Goal: Navigation & Orientation: Find specific page/section

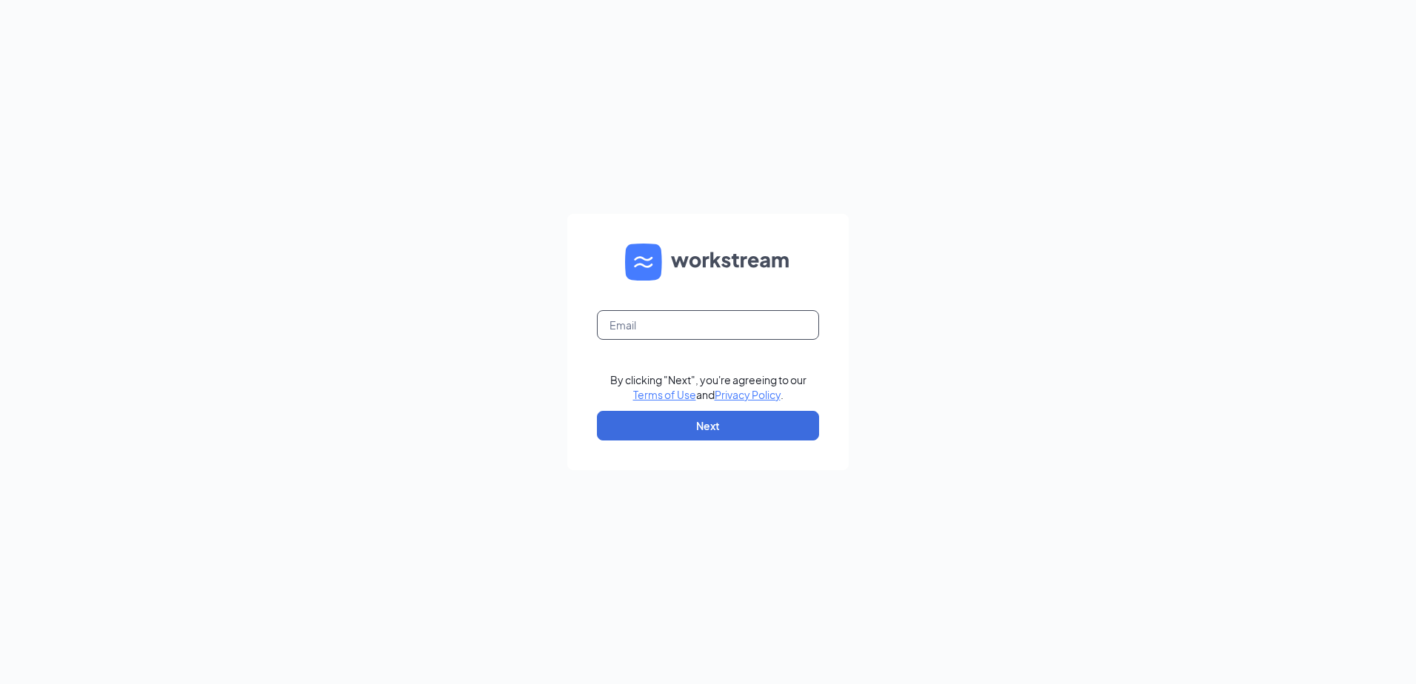
click at [683, 325] on input "text" at bounding box center [708, 325] width 222 height 30
type input "andreaalways247@yahoo.com"
click at [683, 418] on button "Next" at bounding box center [708, 426] width 222 height 30
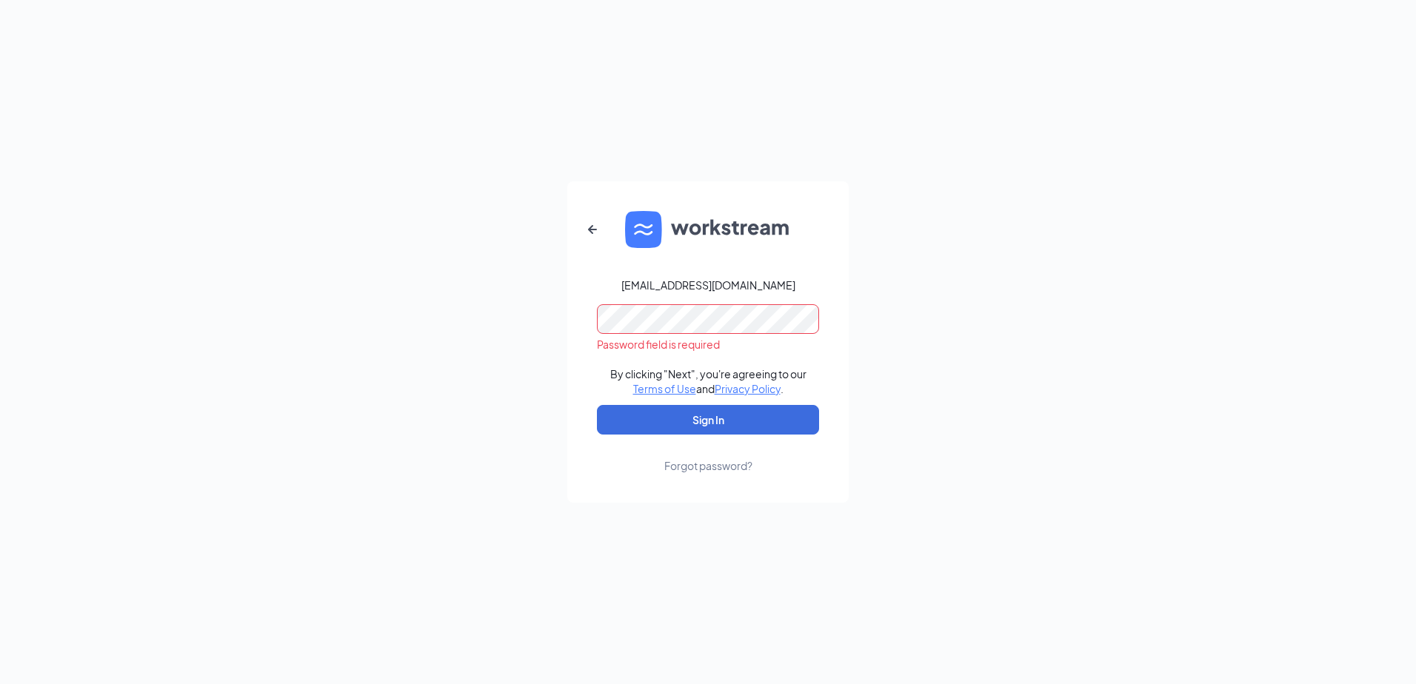
click at [597, 405] on button "Sign In" at bounding box center [708, 420] width 222 height 30
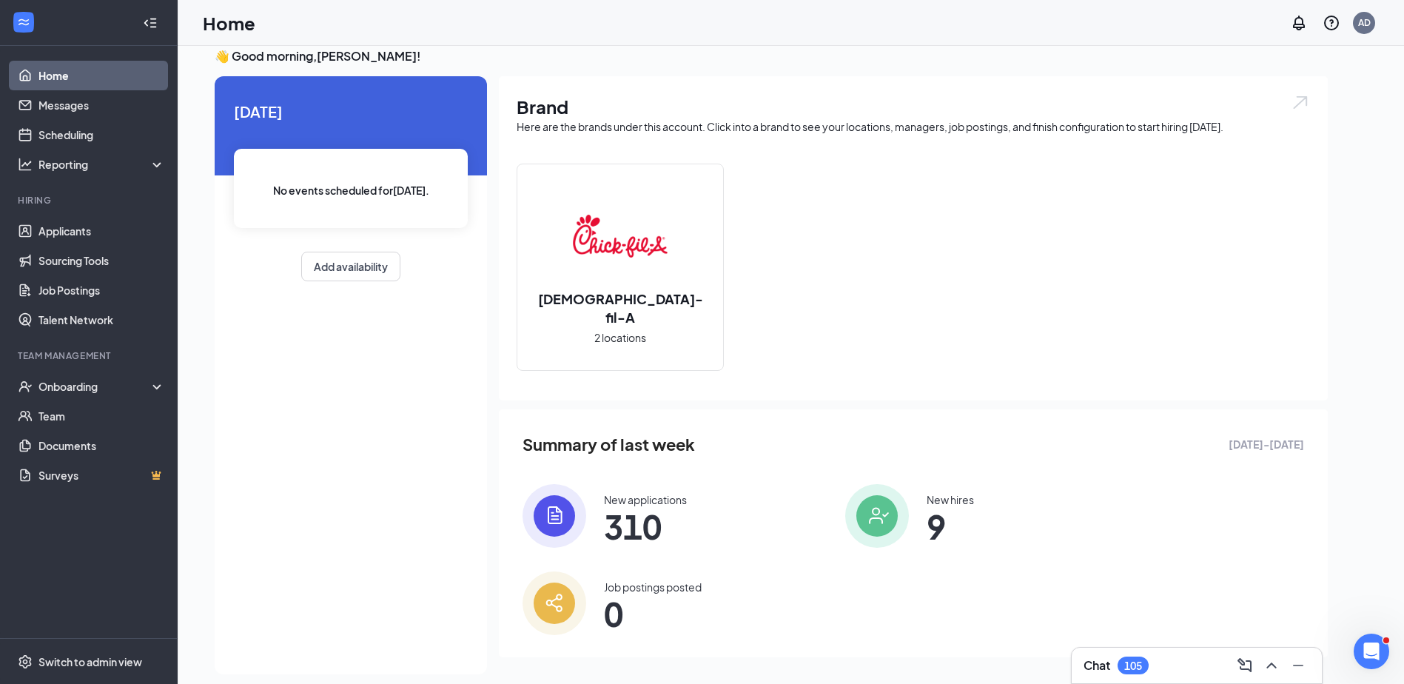
scroll to position [31, 0]
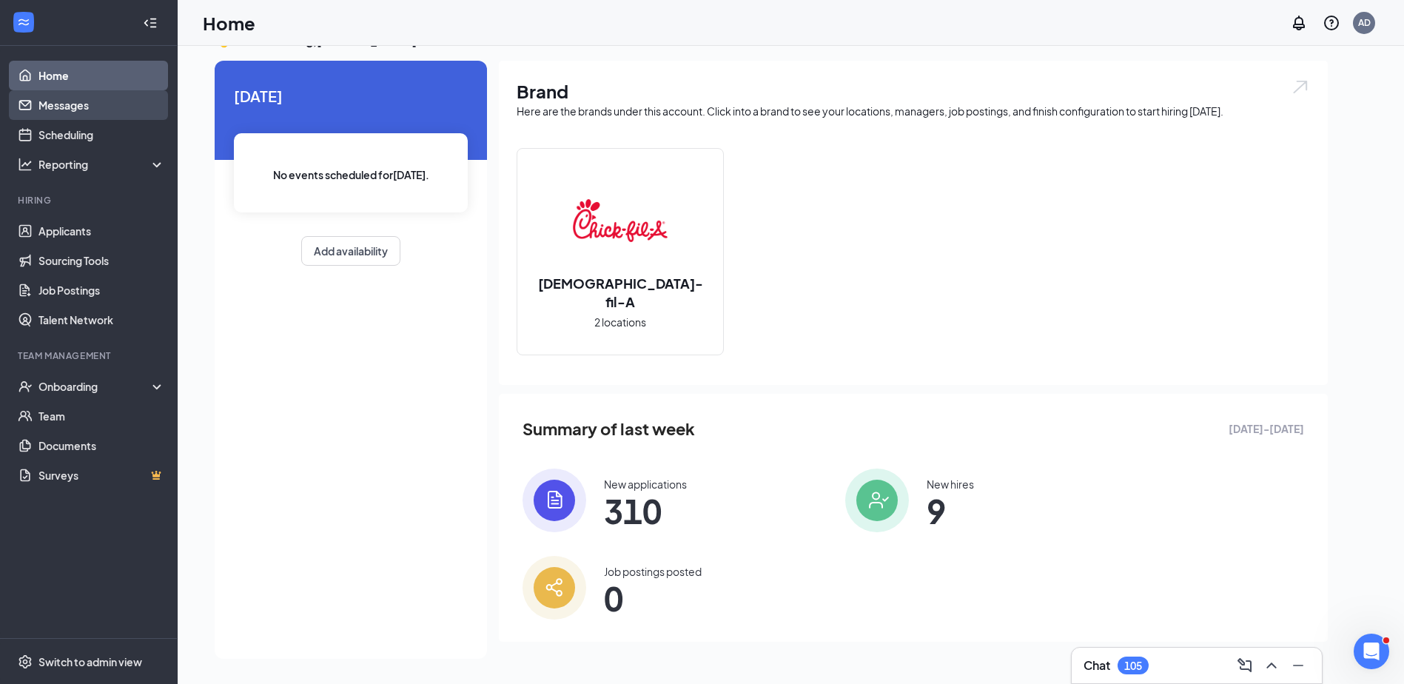
click at [71, 98] on link "Messages" at bounding box center [101, 105] width 127 height 30
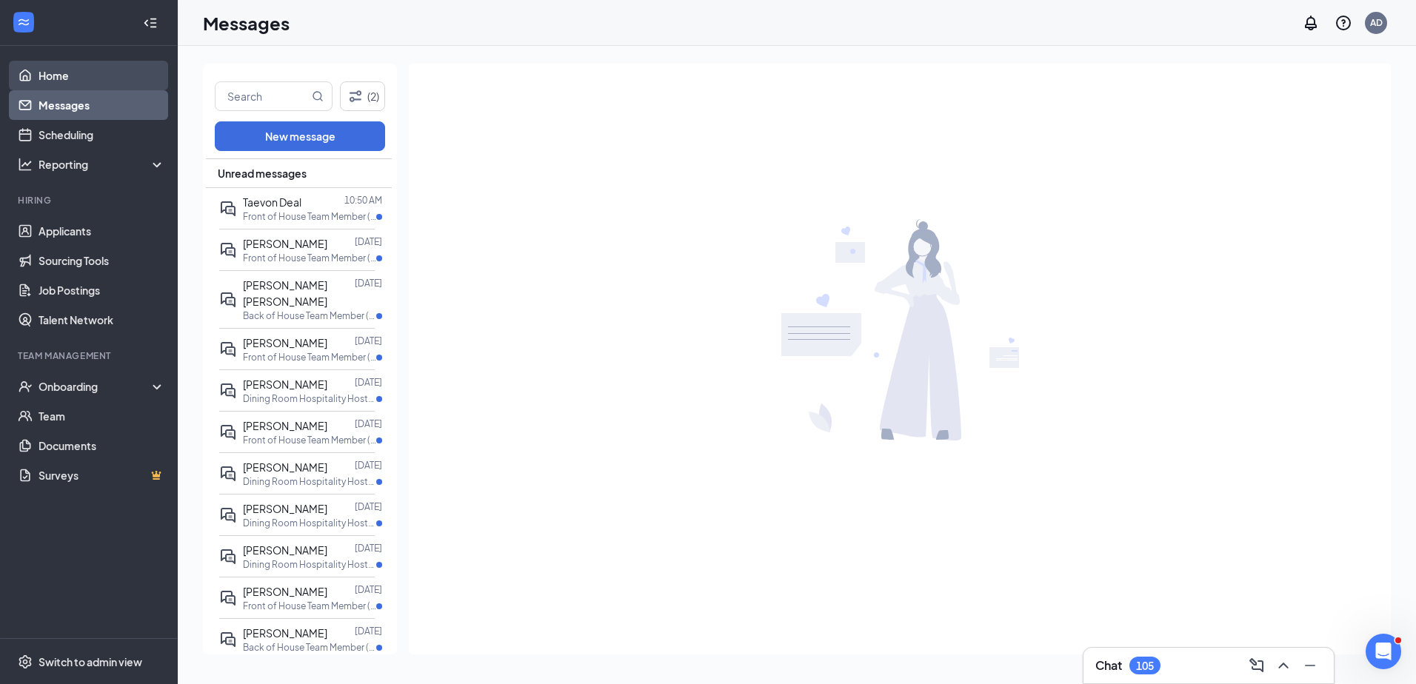
click at [49, 76] on link "Home" at bounding box center [101, 76] width 127 height 30
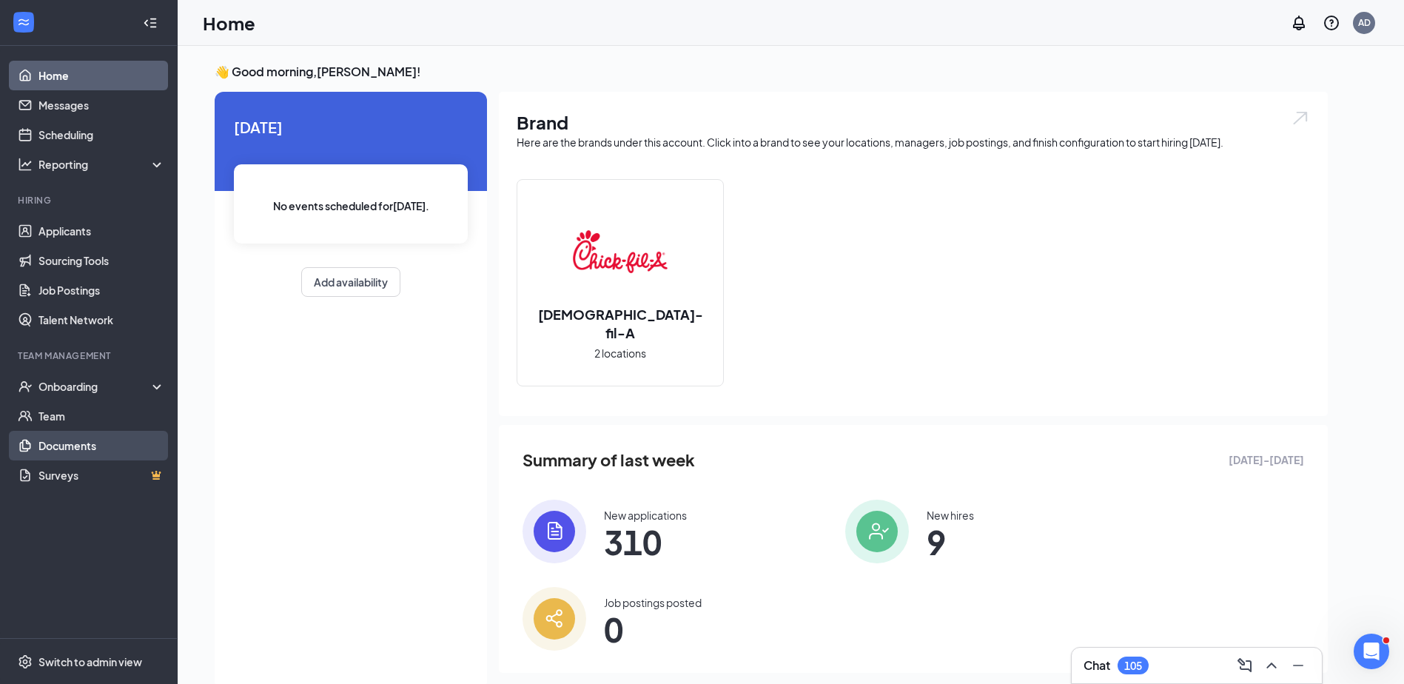
click at [75, 443] on link "Documents" at bounding box center [101, 446] width 127 height 30
click at [62, 413] on link "Team" at bounding box center [101, 416] width 127 height 30
